Goal: Transaction & Acquisition: Purchase product/service

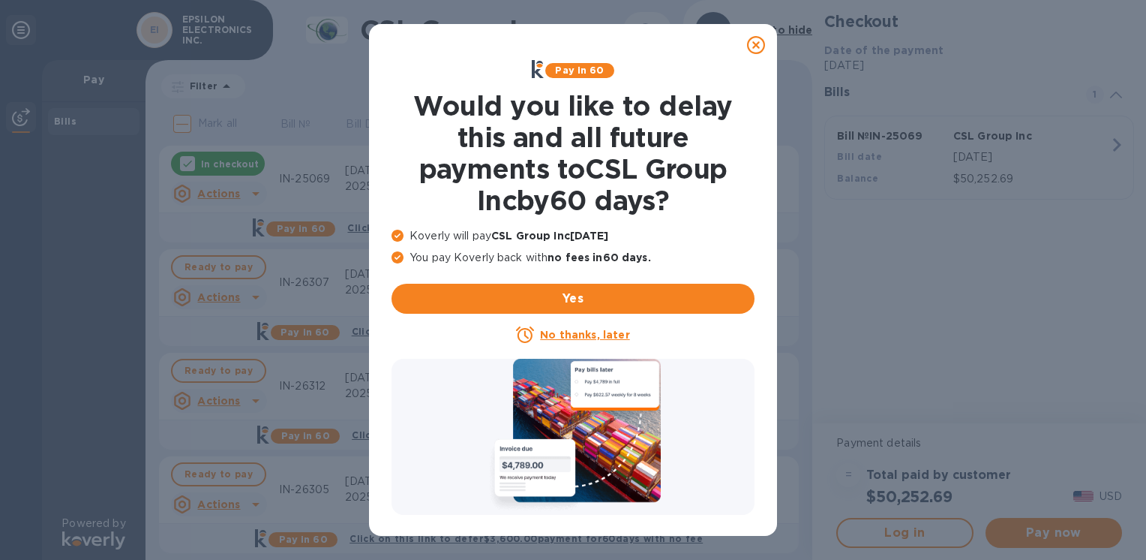
click at [750, 44] on icon at bounding box center [756, 45] width 18 height 18
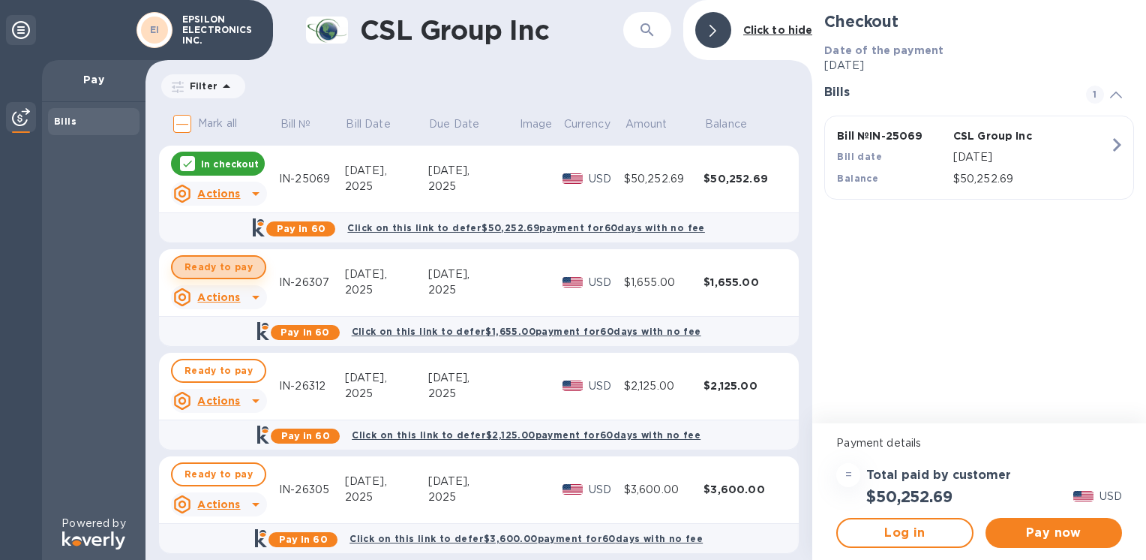
click at [239, 272] on span "Ready to pay" at bounding box center [219, 267] width 68 height 18
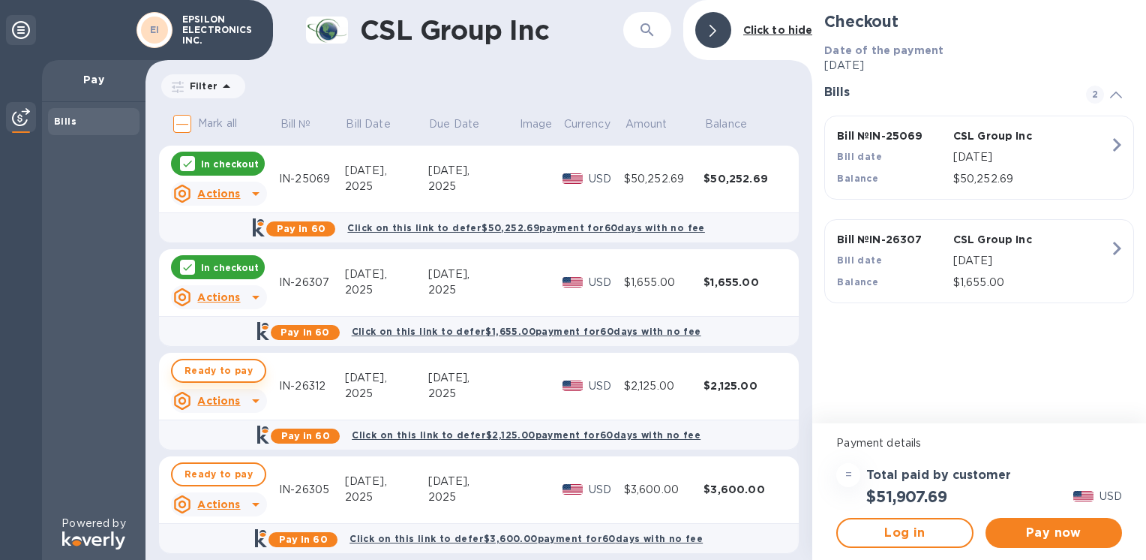
click at [230, 376] on span "Ready to pay" at bounding box center [219, 371] width 68 height 18
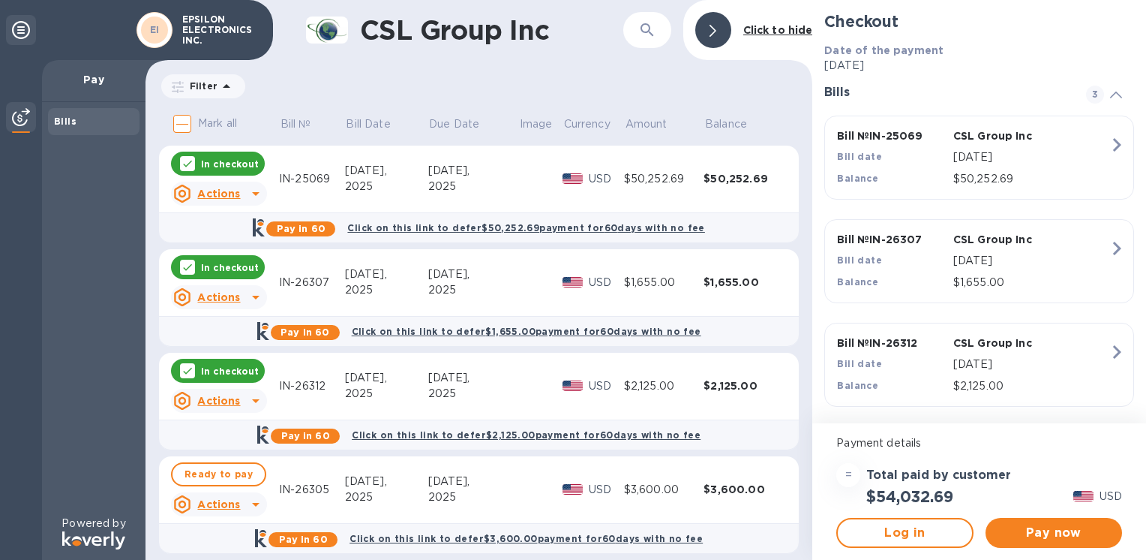
click at [232, 169] on p "In checkout" at bounding box center [230, 164] width 58 height 13
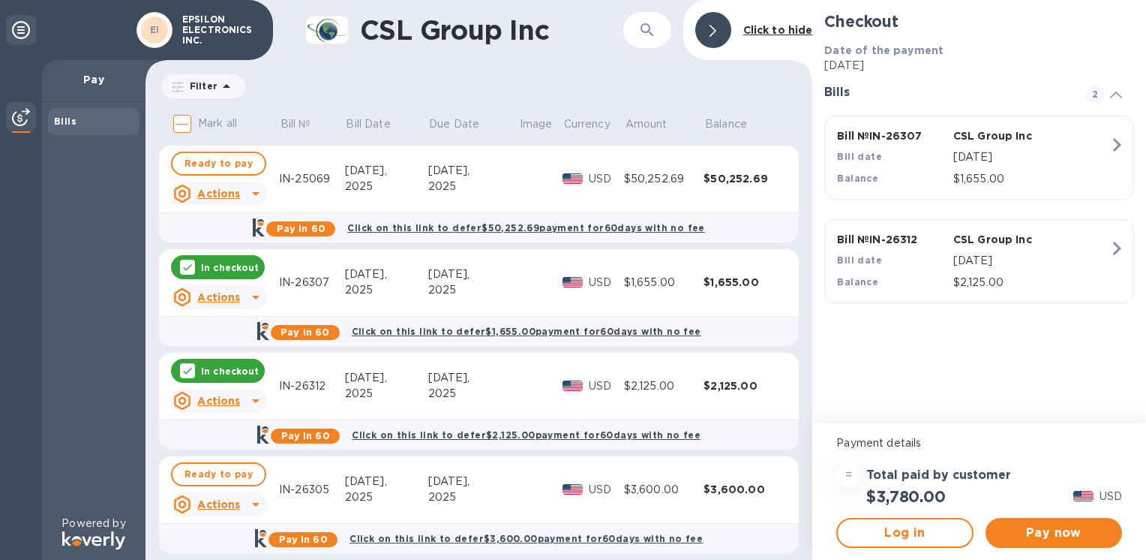
click at [258, 195] on icon at bounding box center [256, 194] width 18 height 18
click at [199, 276] on div at bounding box center [573, 280] width 1146 height 560
click at [1045, 542] on button "Pay now" at bounding box center [1054, 533] width 137 height 30
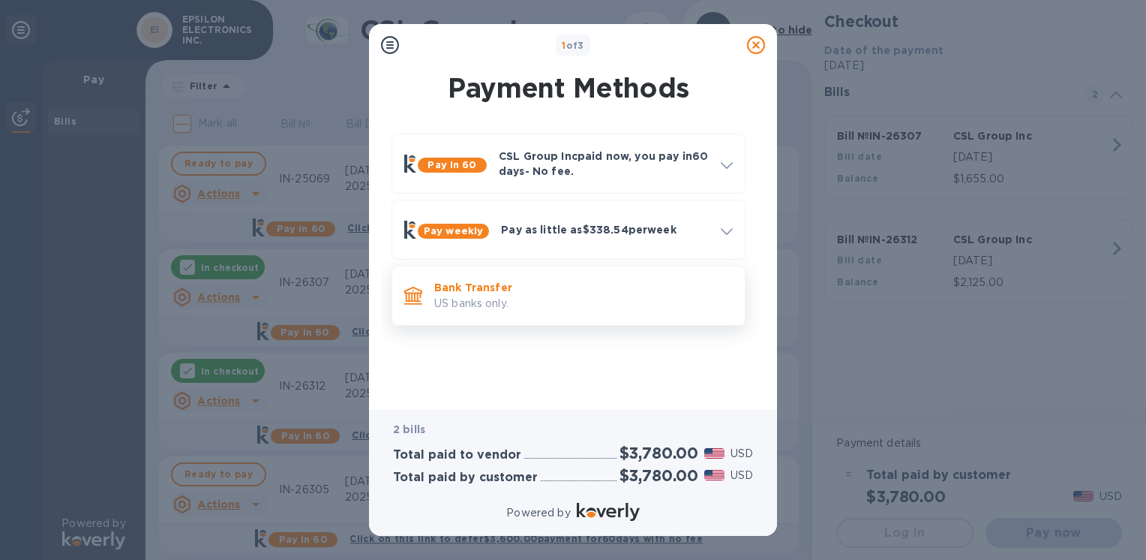
click at [477, 292] on p "Bank Transfer" at bounding box center [583, 287] width 299 height 15
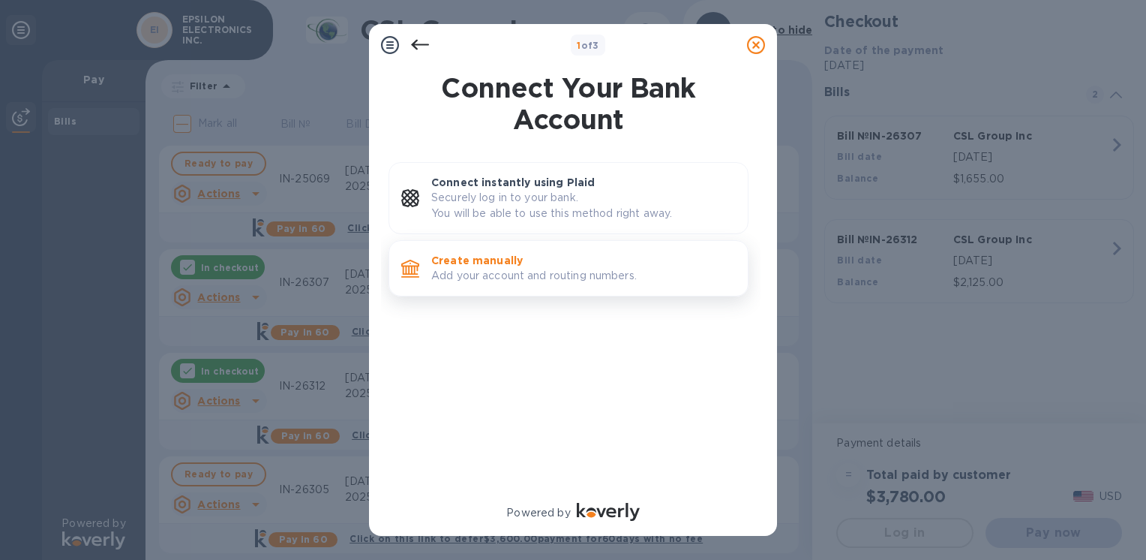
click at [477, 264] on p "Create manually" at bounding box center [583, 260] width 305 height 15
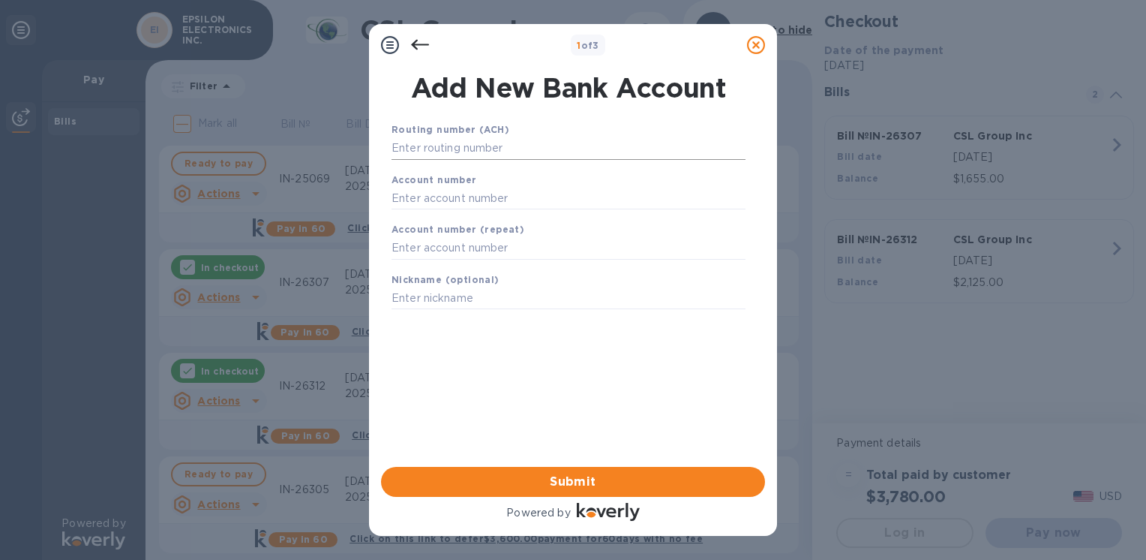
click at [422, 148] on input "text" at bounding box center [569, 148] width 354 height 23
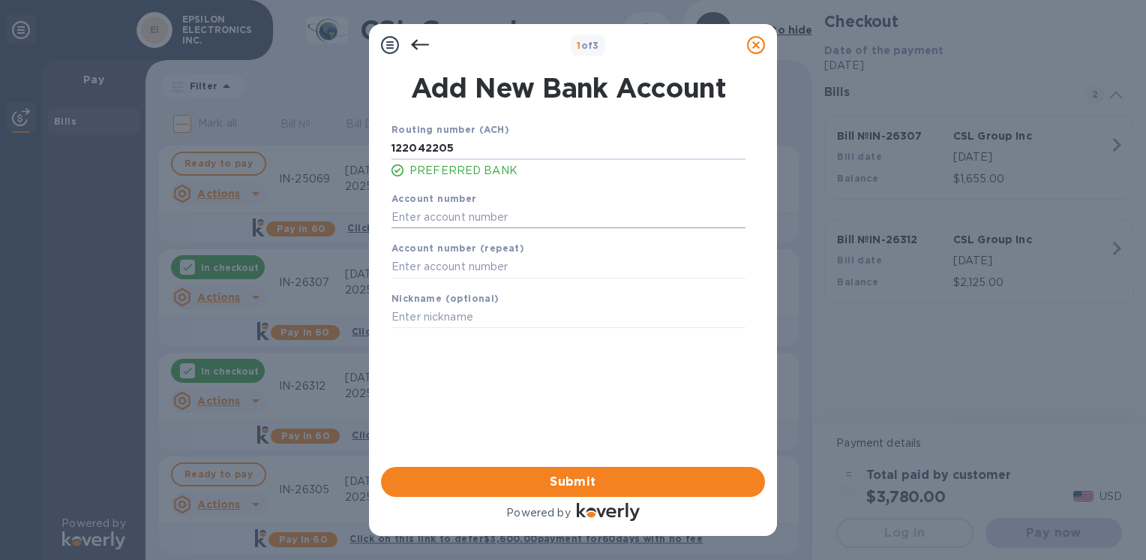
type input "122042205"
click at [434, 209] on input "text" at bounding box center [569, 217] width 354 height 23
type input "004633725"
click at [414, 269] on input "text" at bounding box center [569, 267] width 354 height 23
type input "004633725"
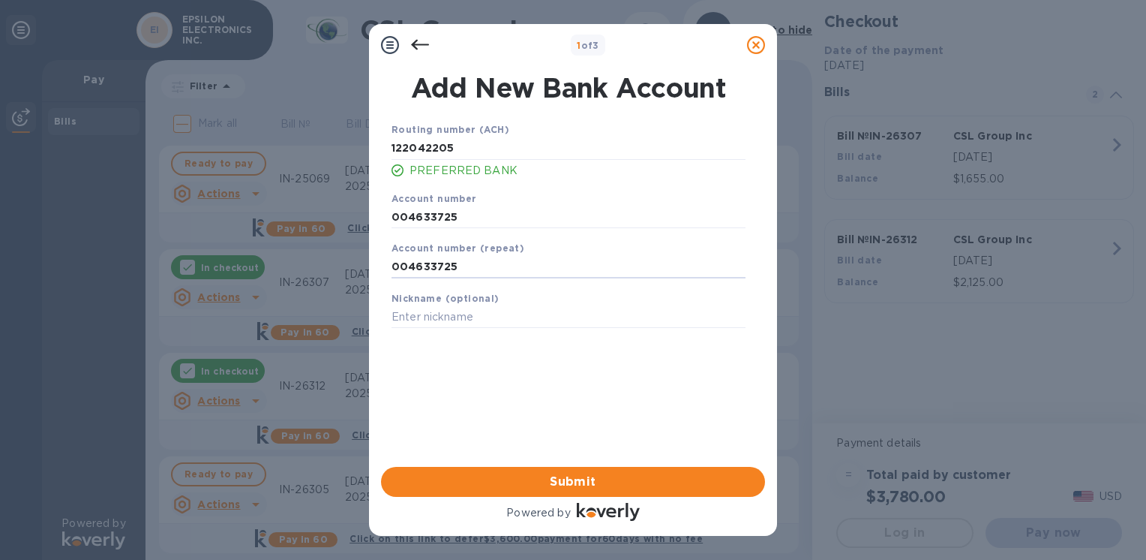
click at [598, 485] on span "Submit" at bounding box center [573, 482] width 360 height 18
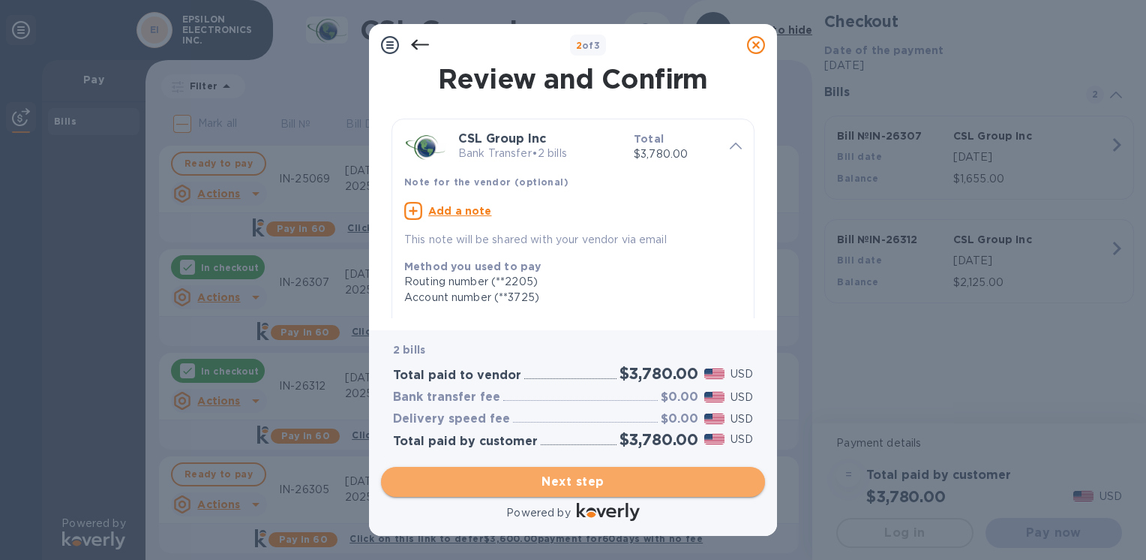
click at [546, 485] on span "Next step" at bounding box center [573, 482] width 360 height 18
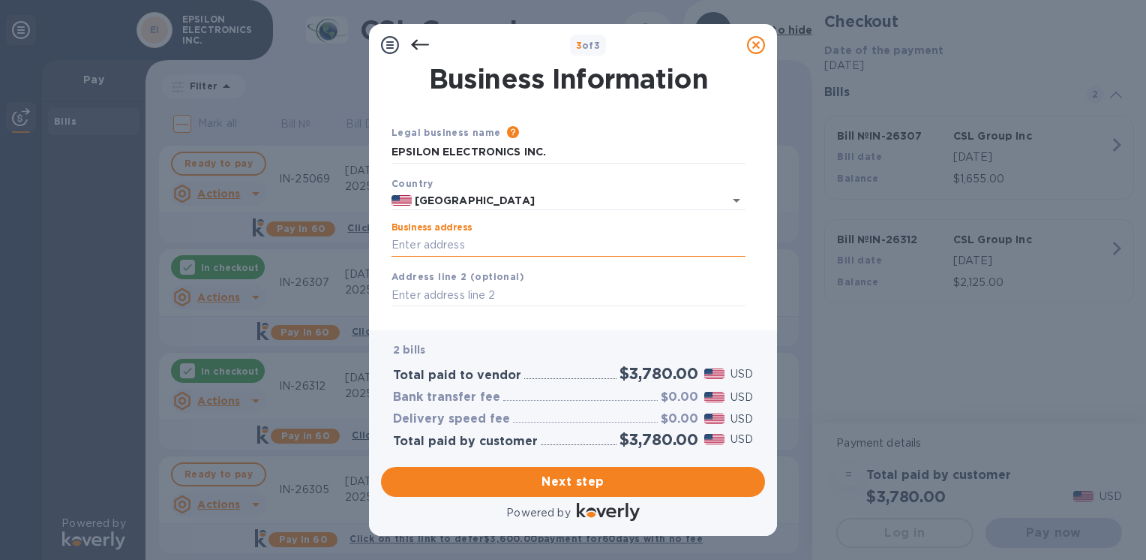
click at [444, 245] on input "Business address" at bounding box center [569, 245] width 354 height 23
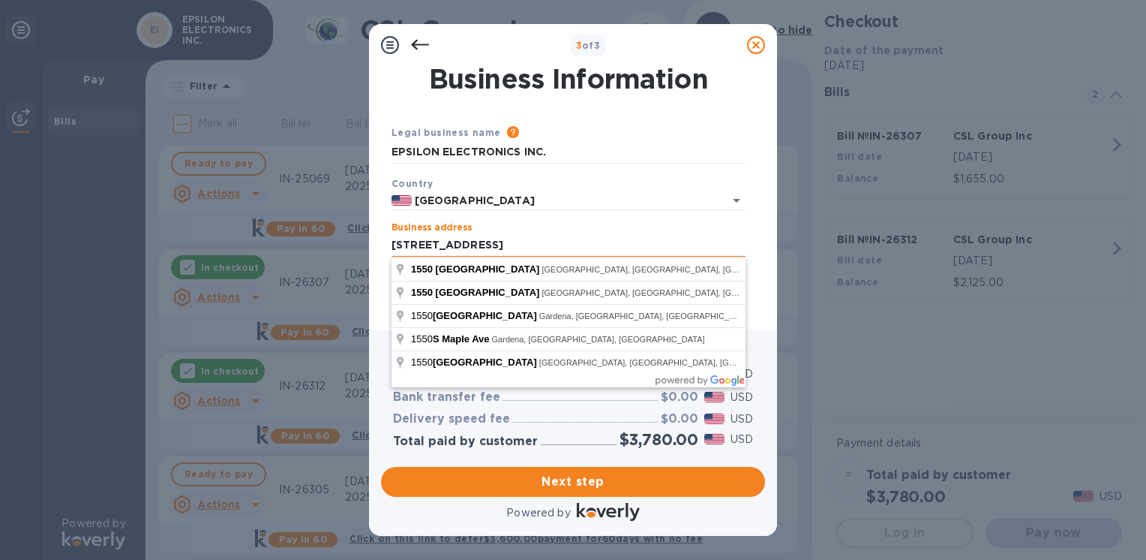
click at [539, 238] on input "[STREET_ADDRESS]" at bounding box center [569, 245] width 354 height 23
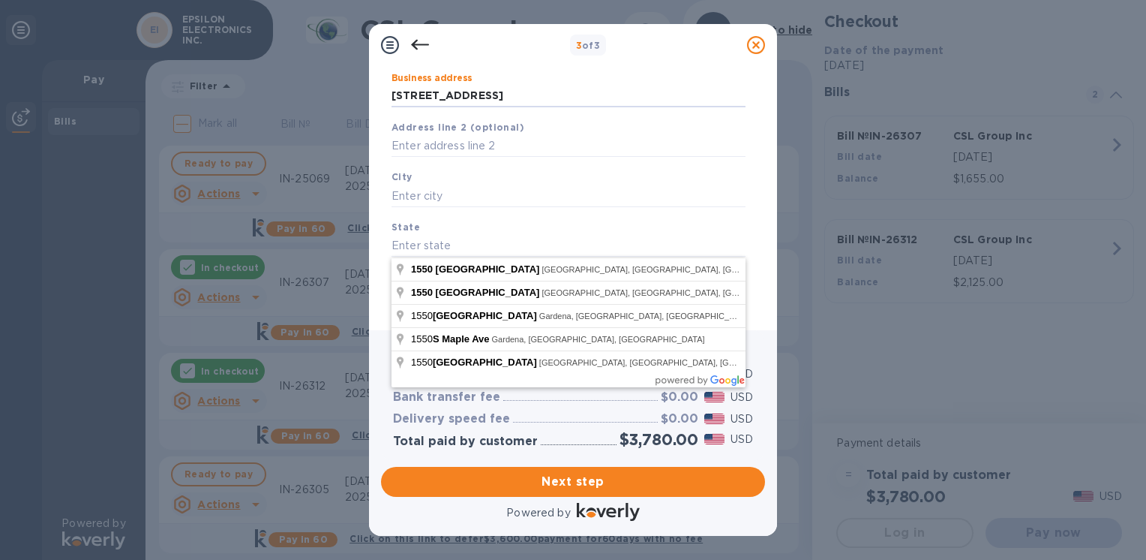
scroll to position [150, 0]
type input "[STREET_ADDRESS]"
click at [462, 195] on input "text" at bounding box center [569, 195] width 354 height 23
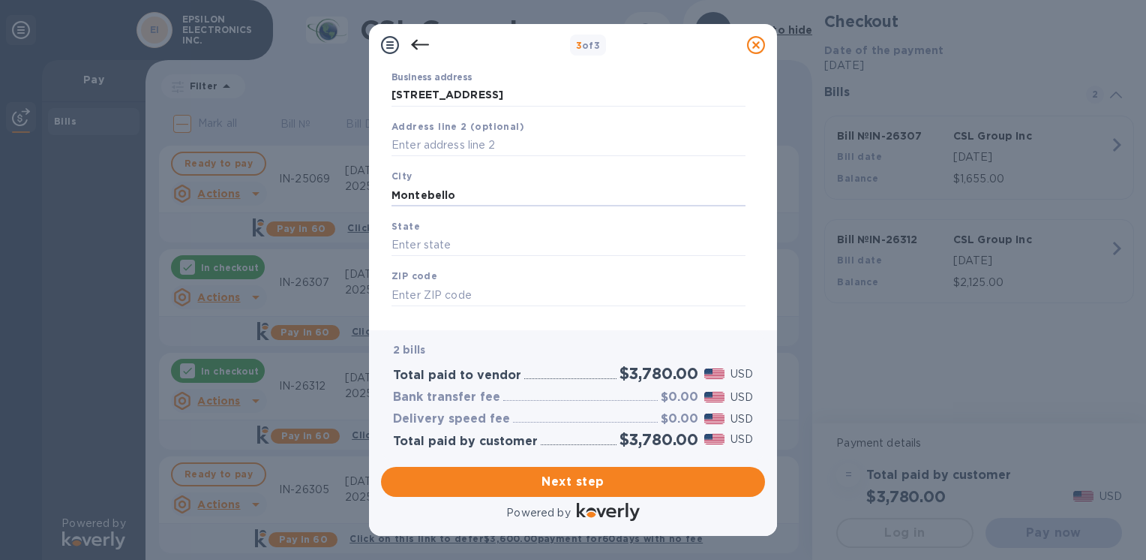
type input "Montebello"
click at [433, 233] on div "State" at bounding box center [569, 237] width 366 height 50
click at [424, 242] on input "text" at bounding box center [569, 245] width 354 height 23
type input "CA"
click at [413, 297] on input "text" at bounding box center [569, 295] width 354 height 23
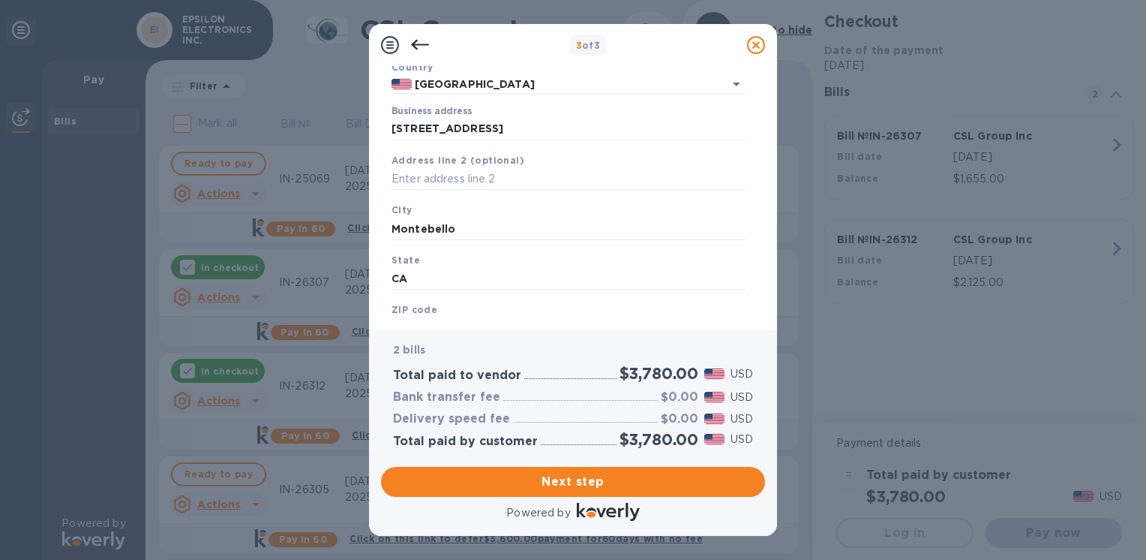
scroll to position [176, 0]
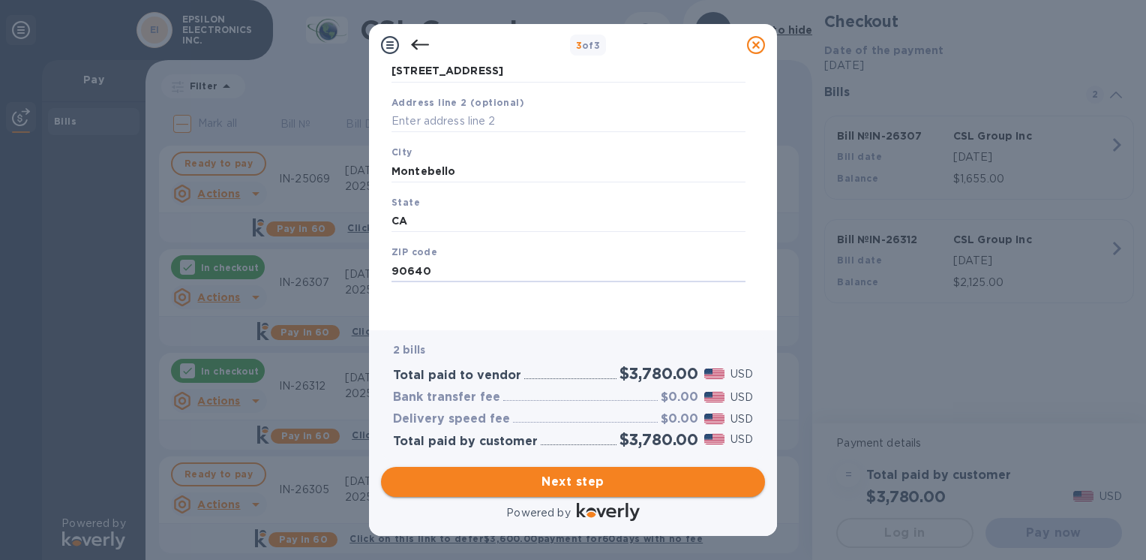
type input "90640"
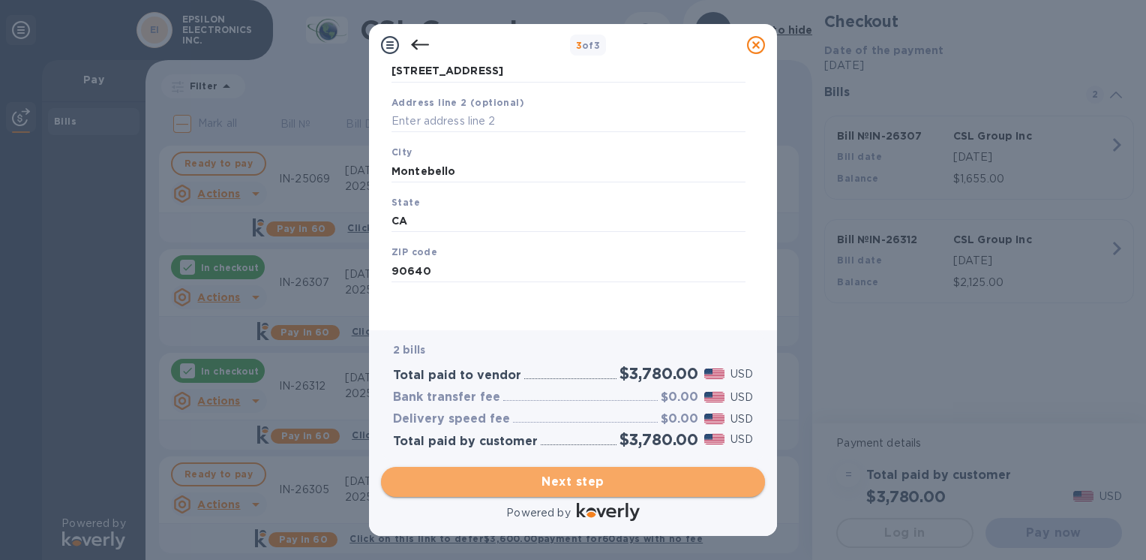
click at [546, 479] on span "Next step" at bounding box center [573, 482] width 360 height 18
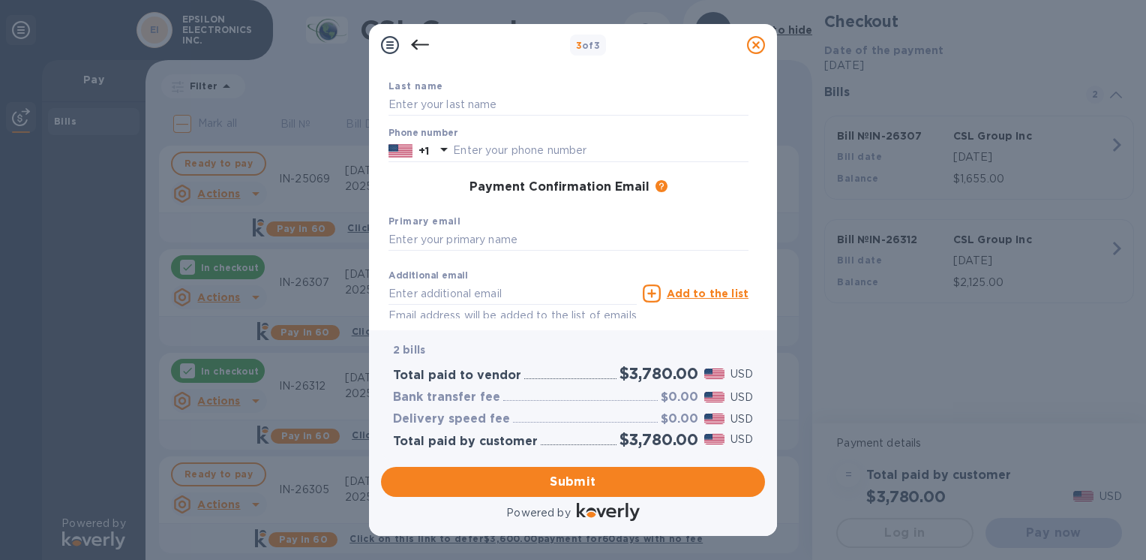
scroll to position [26, 0]
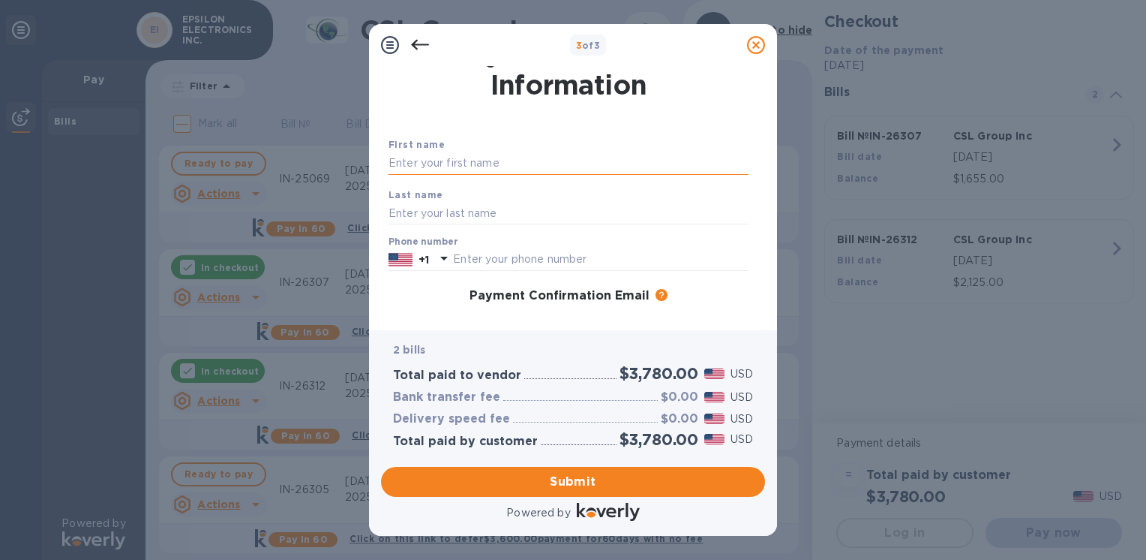
click at [425, 163] on input "text" at bounding box center [569, 163] width 360 height 23
type input "s"
type input "[PERSON_NAME]"
click at [403, 212] on input "text" at bounding box center [569, 213] width 360 height 23
type input "[PERSON_NAME]"
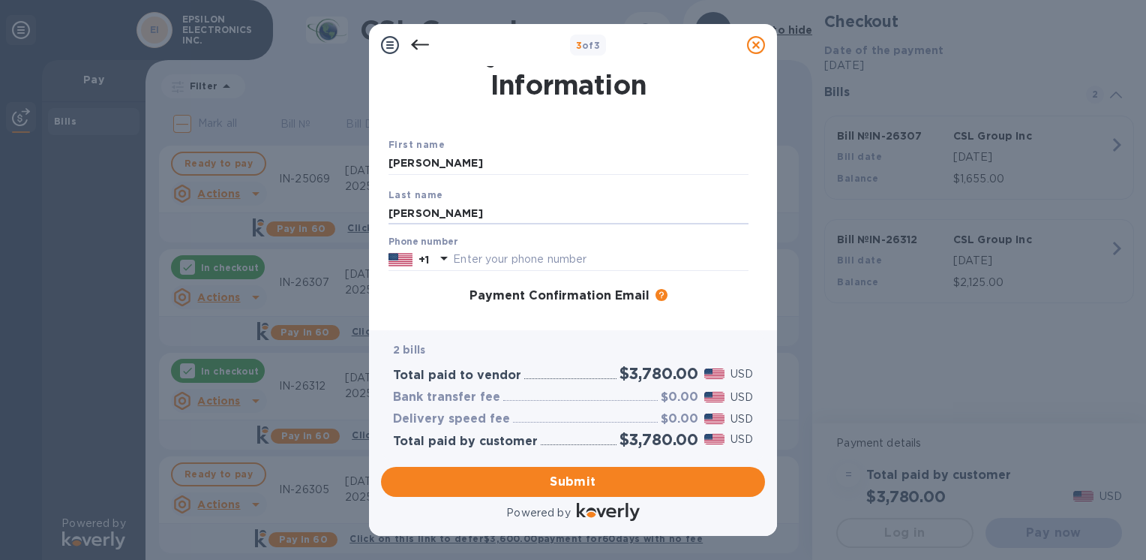
click at [489, 197] on div "Last name [PERSON_NAME]" at bounding box center [569, 206] width 372 height 50
click at [477, 251] on input "text" at bounding box center [601, 259] width 296 height 23
type input "3237223333"
click at [439, 298] on div "Payment Confirmation Email The added email addresses will be used to send the p…" at bounding box center [569, 296] width 360 height 15
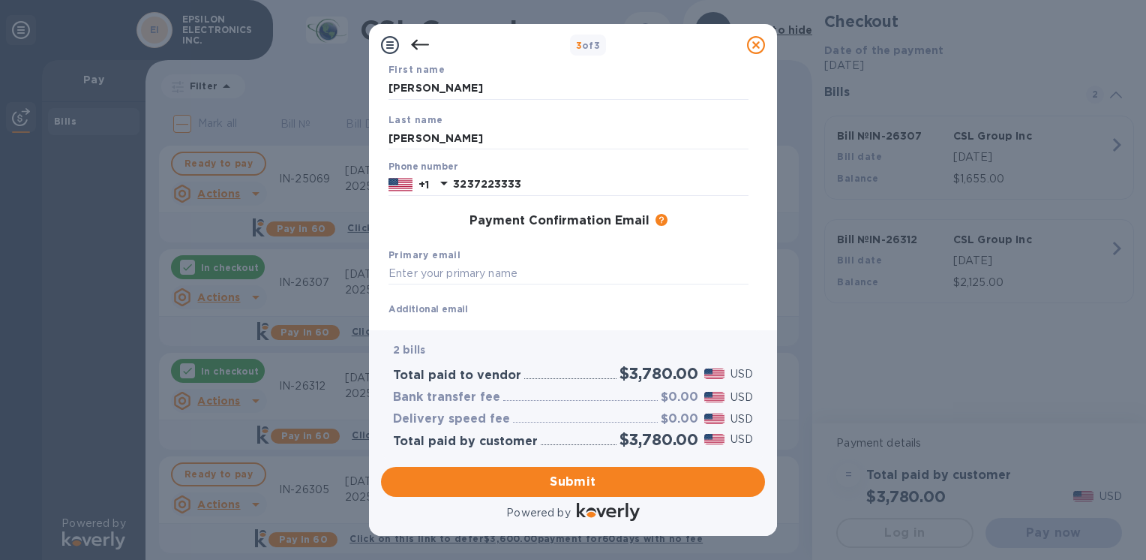
scroll to position [176, 0]
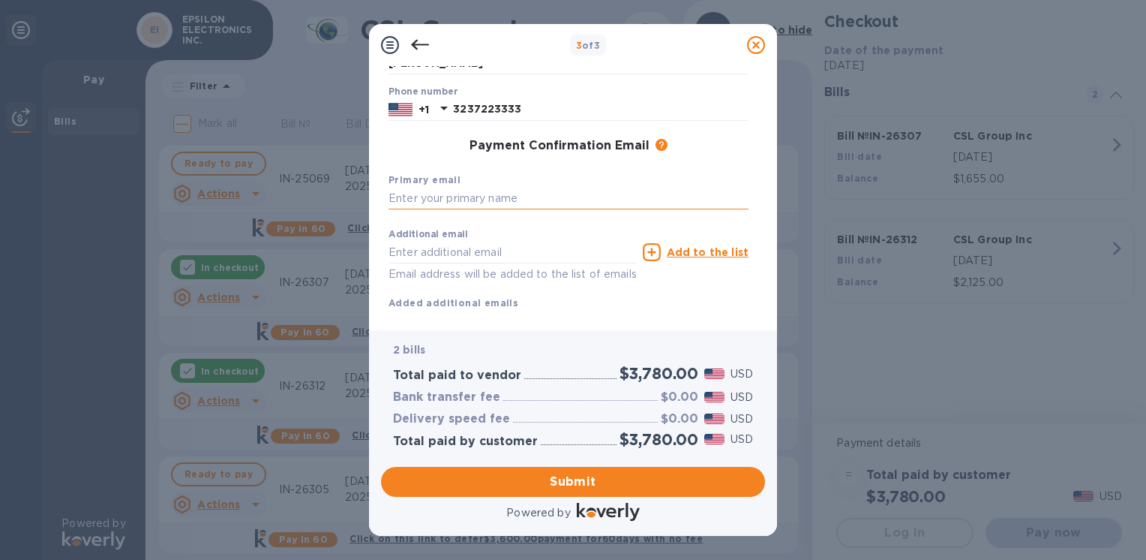
click at [426, 200] on input "text" at bounding box center [569, 199] width 360 height 23
type input "[PERSON_NAME][EMAIL_ADDRESS][DOMAIN_NAME]"
click at [536, 479] on span "Submit" at bounding box center [573, 482] width 360 height 18
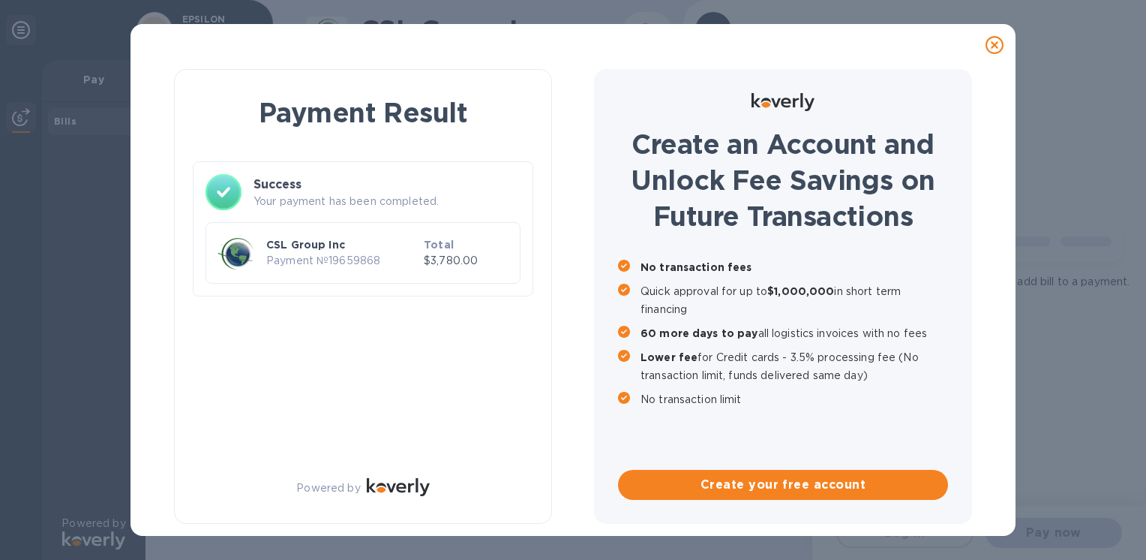
scroll to position [0, 0]
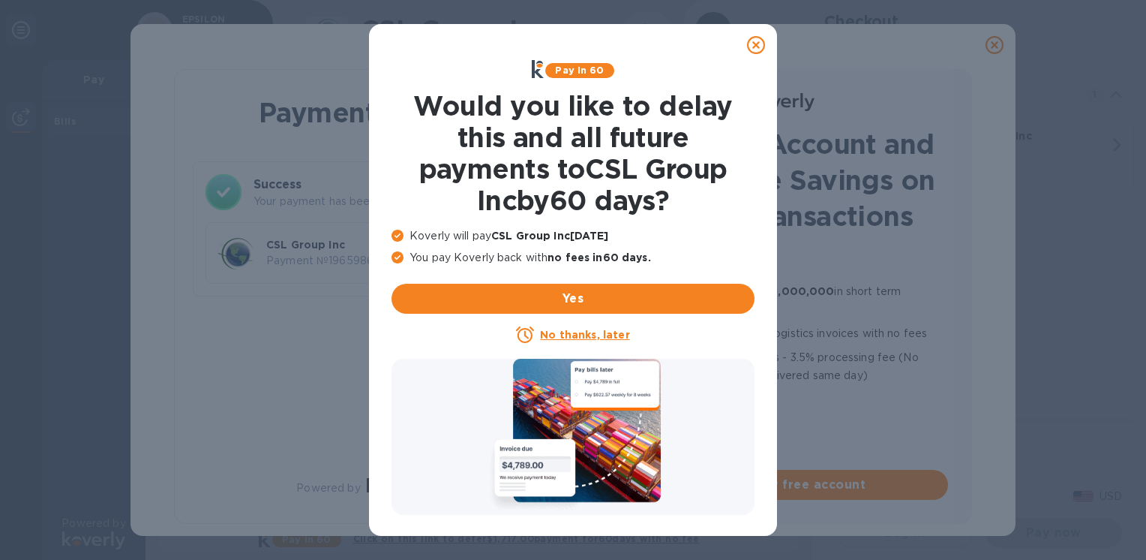
click at [750, 43] on icon at bounding box center [756, 45] width 18 height 18
